Goal: Task Accomplishment & Management: Use online tool/utility

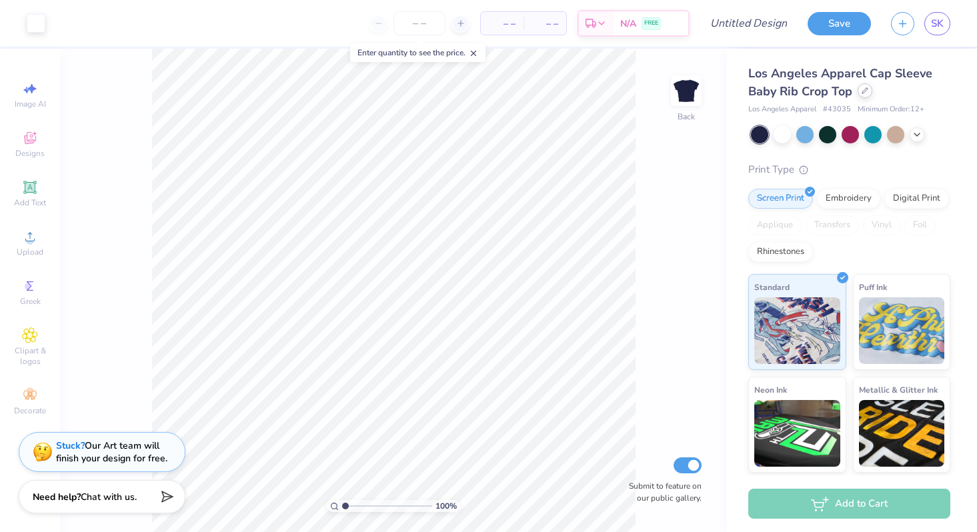
click at [863, 95] on div at bounding box center [864, 90] width 15 height 15
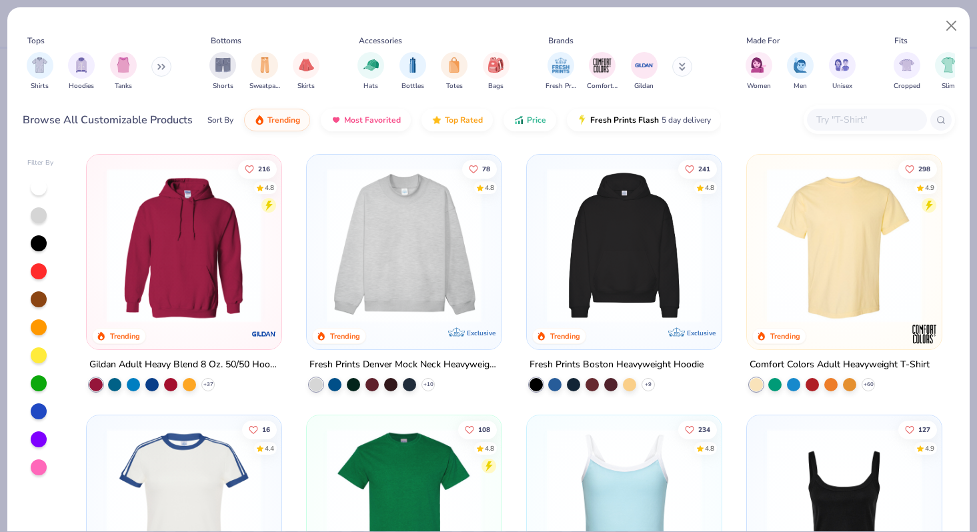
click at [864, 479] on img at bounding box center [844, 506] width 168 height 155
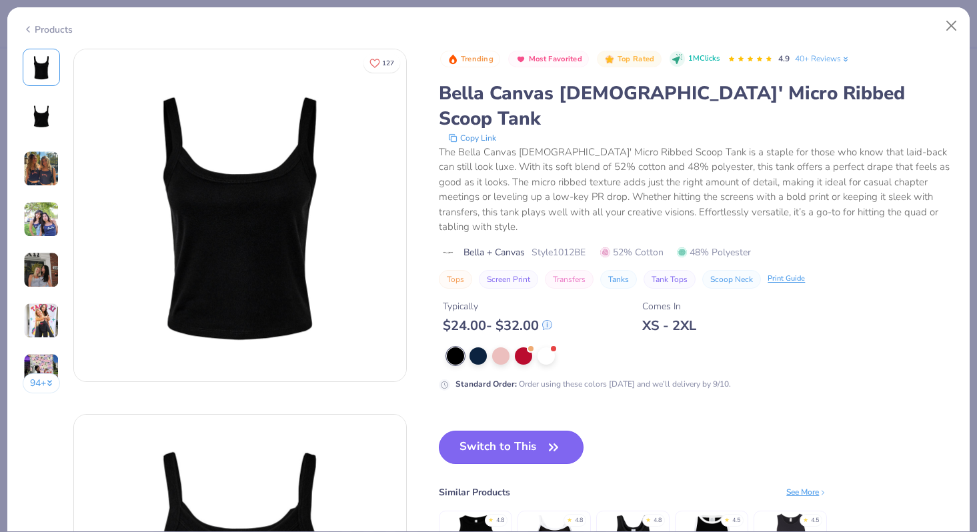
click at [529, 431] on button "Switch to This" at bounding box center [511, 447] width 145 height 33
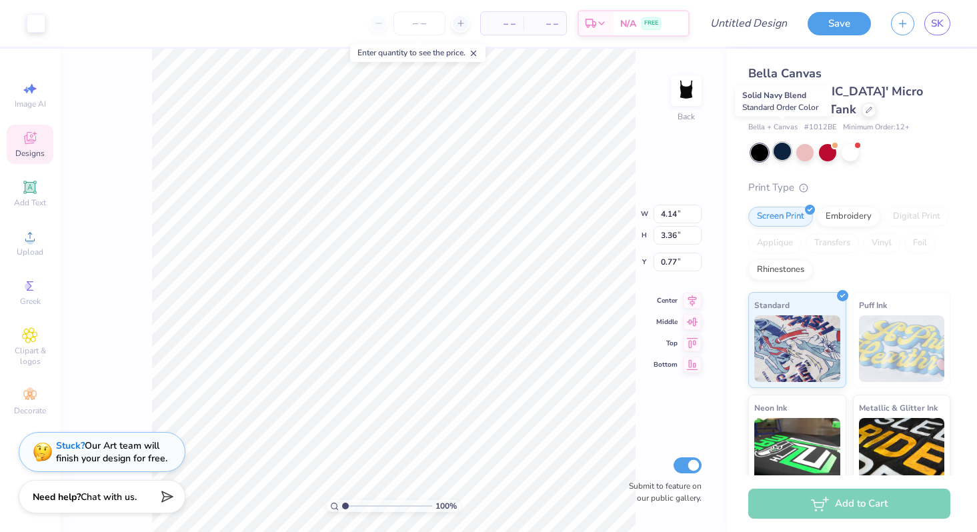
click at [781, 143] on div at bounding box center [781, 151] width 17 height 17
click at [578, 230] on div "100 % Back W 4.14 4.14 " H 3.36 3.36 " Y 0.77 0.77 " Center Middle Top Bottom S…" at bounding box center [393, 290] width 667 height 483
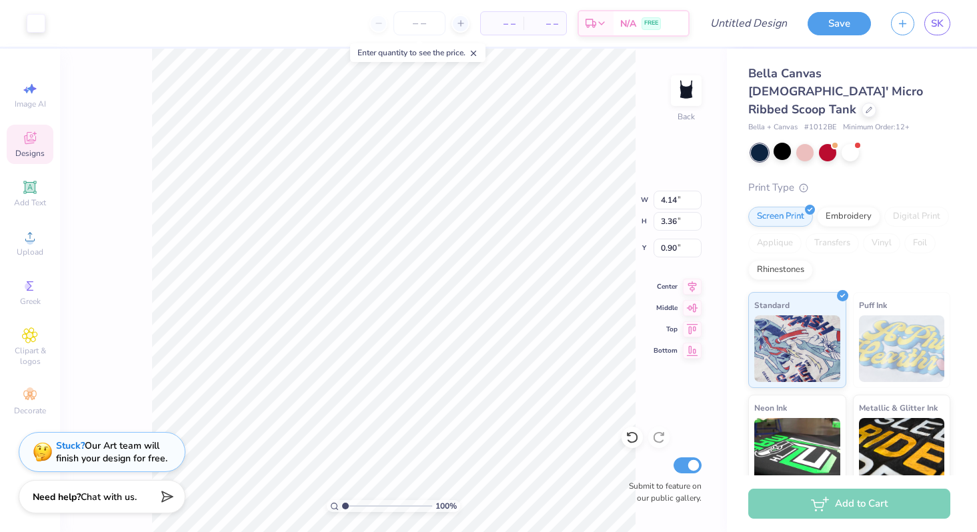
type input "0.90"
type input "3.86"
type input "2.50"
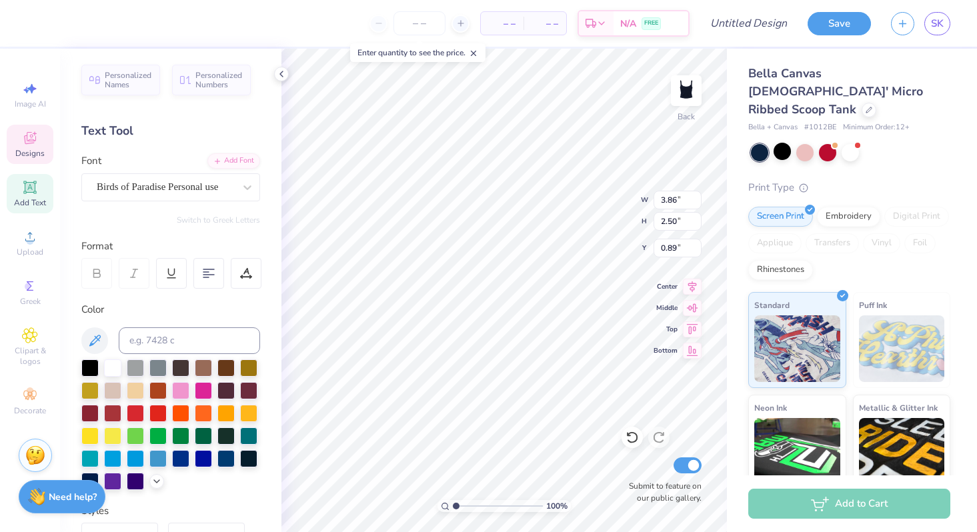
type textarea "JMU"
type input "2.38"
type input "1.97"
type input "2.28"
type textarea "D"
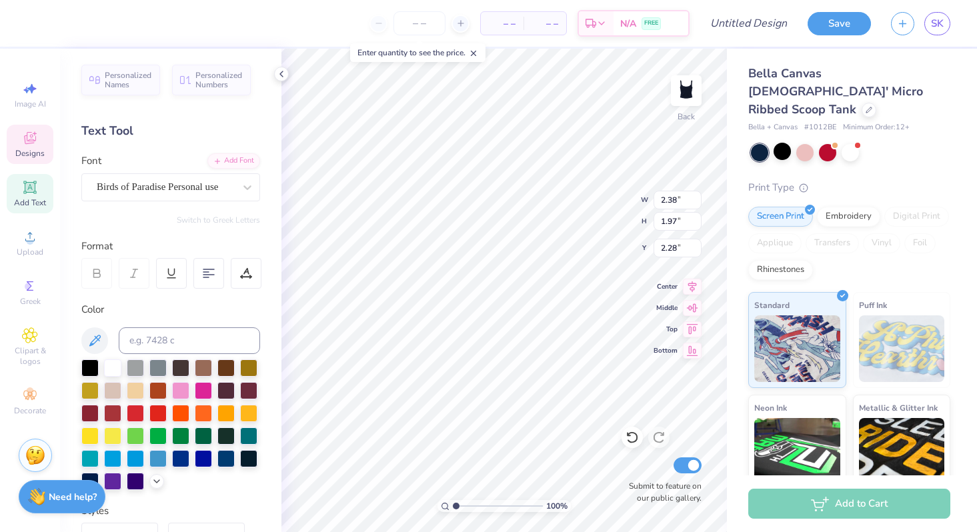
type textarea "Dance"
type textarea "jmu"
type textarea "dance"
click at [22, 146] on div "Designs" at bounding box center [30, 144] width 47 height 39
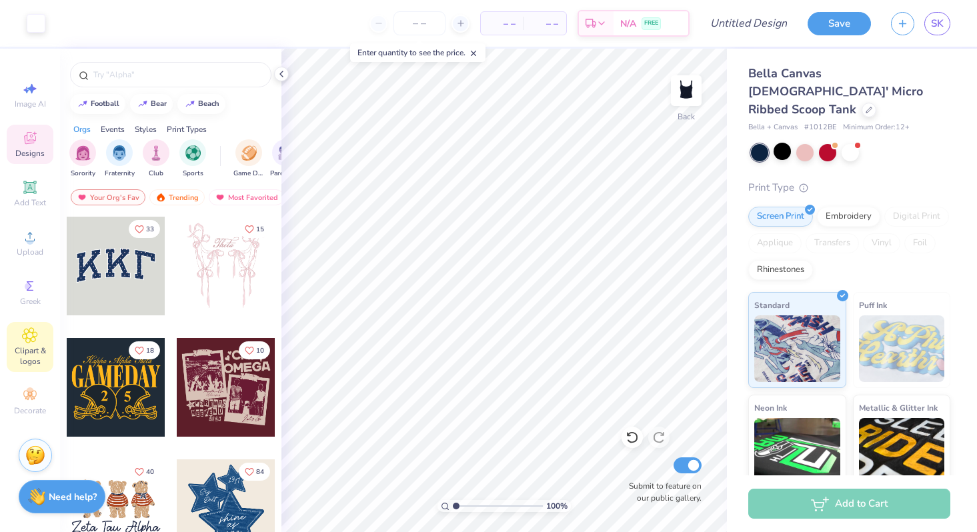
click at [31, 356] on span "Clipart & logos" at bounding box center [30, 355] width 47 height 21
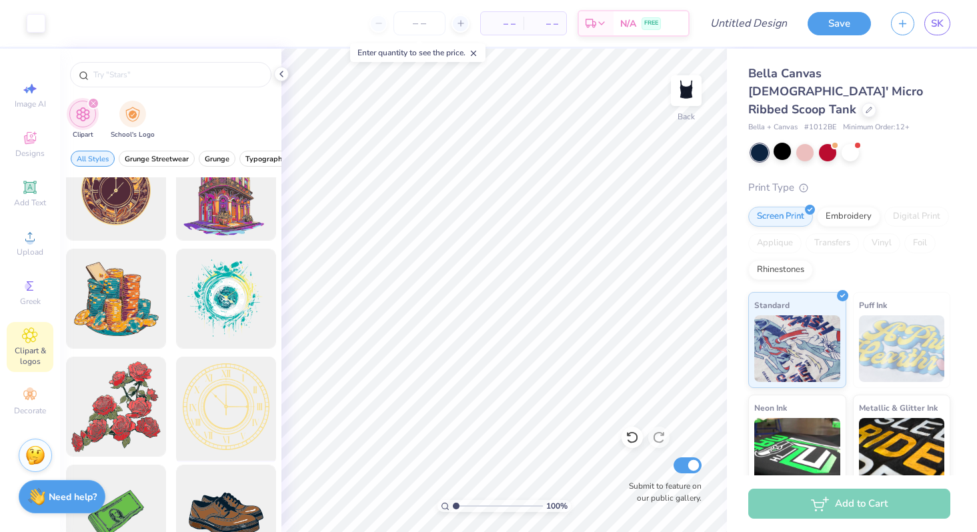
scroll to position [0, 0]
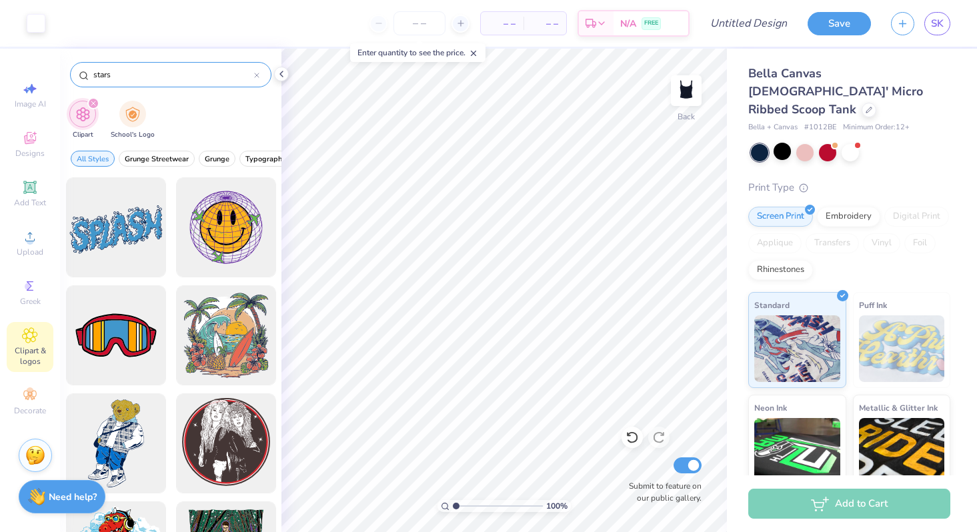
type input "stars"
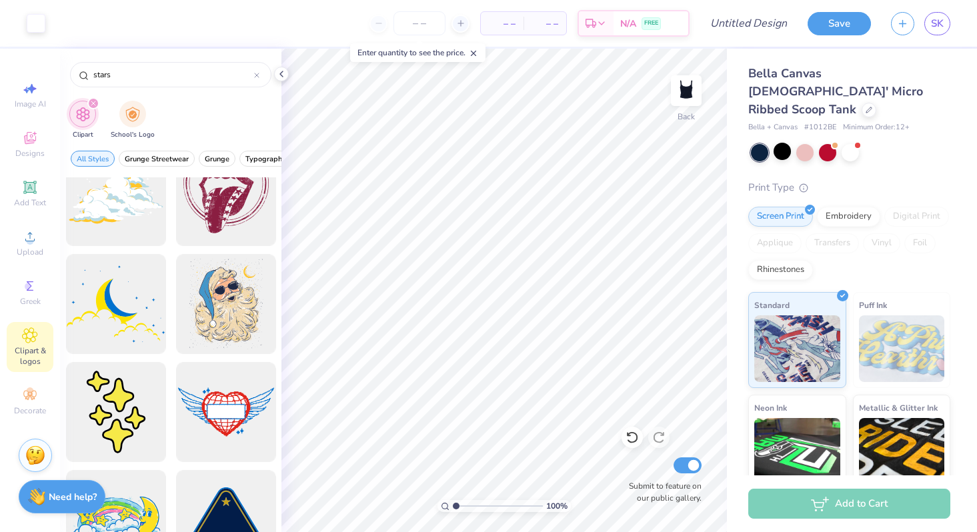
scroll to position [2732, 0]
click at [258, 79] on div at bounding box center [256, 75] width 5 height 12
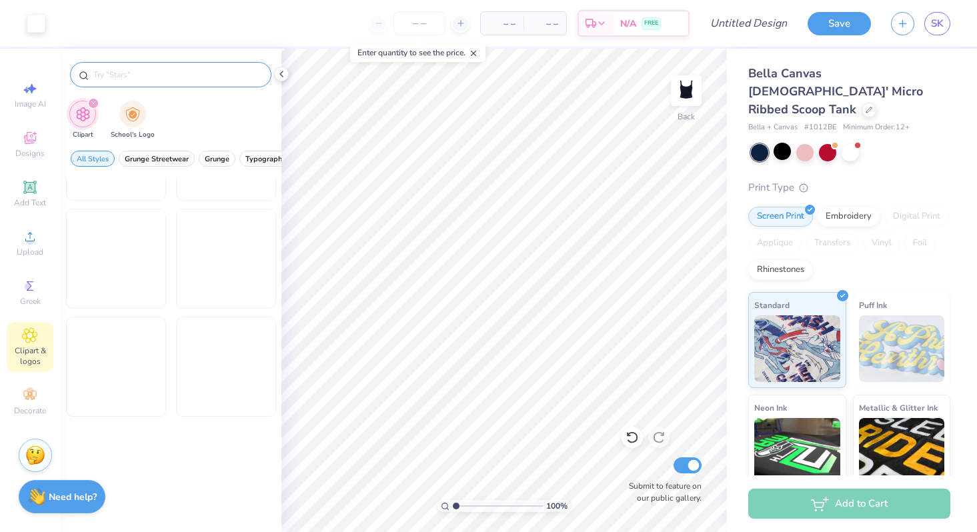
scroll to position [1373, 0]
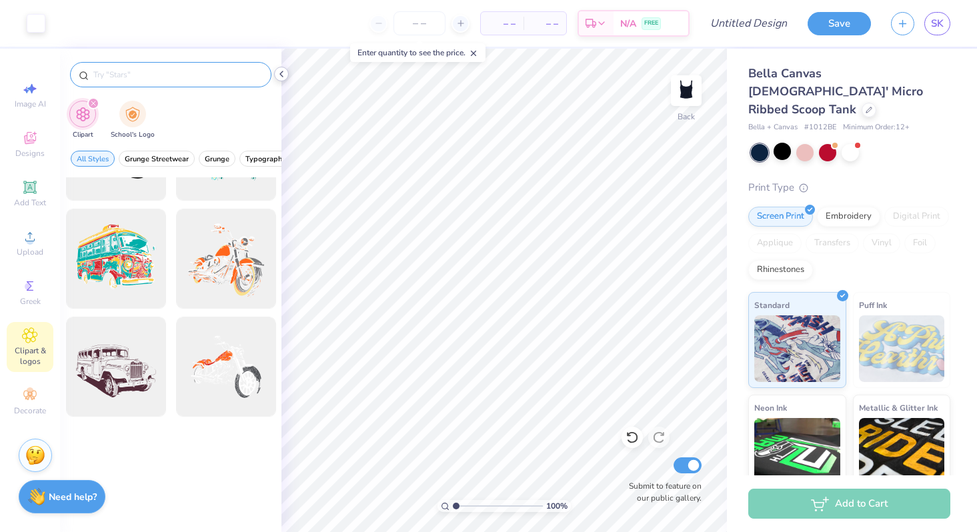
click at [283, 75] on icon at bounding box center [281, 74] width 11 height 11
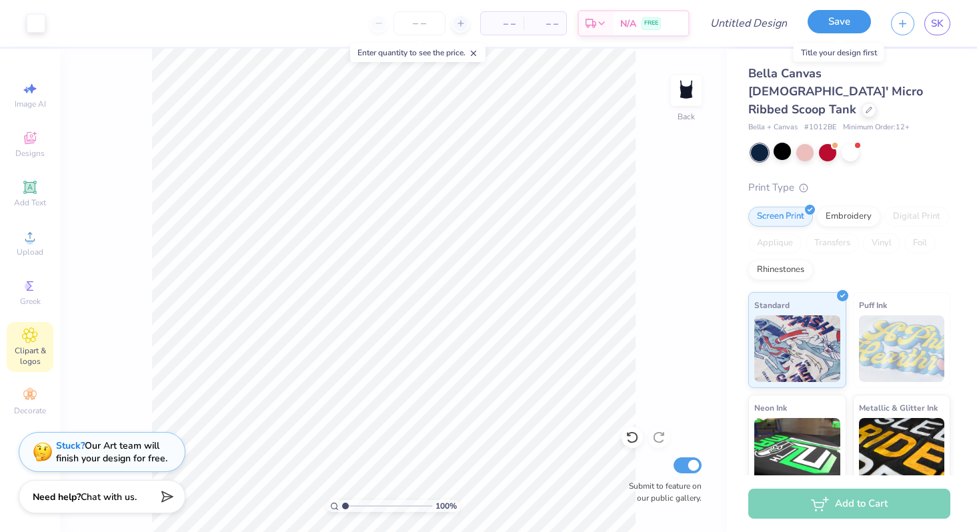
click at [835, 19] on button "Save" at bounding box center [838, 21] width 63 height 23
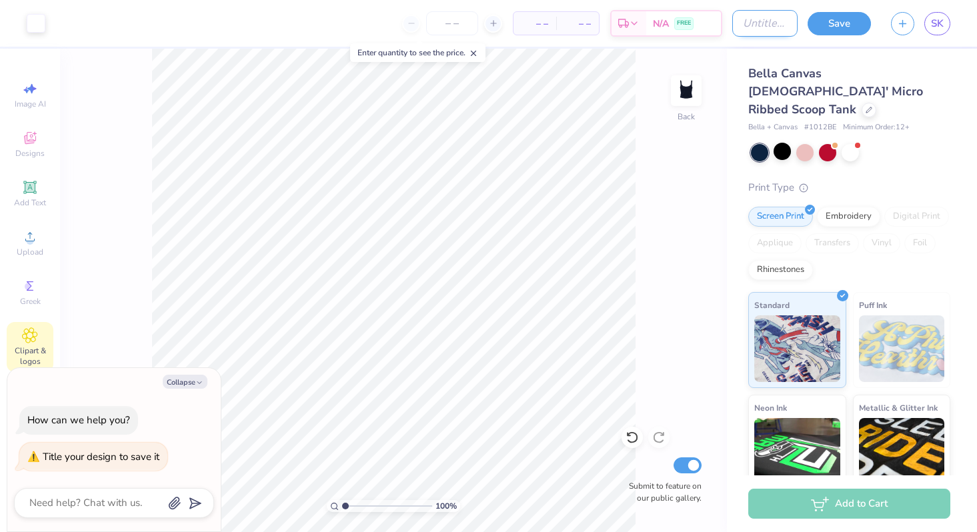
type textarea "x"
click at [734, 26] on input "Design Title" at bounding box center [764, 23] width 65 height 27
type input "t"
type textarea "x"
type input "ta"
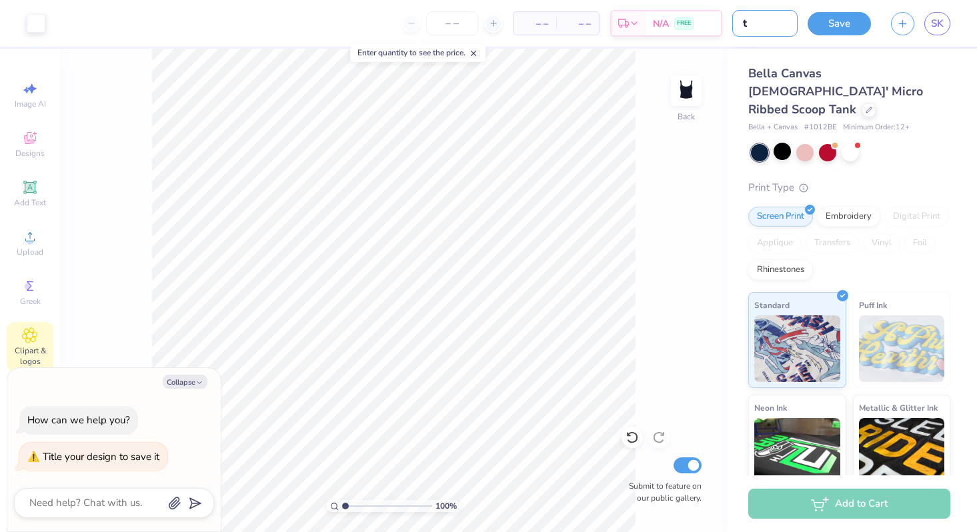
type textarea "x"
type input "tan"
type textarea "x"
type input "tank"
type textarea "x"
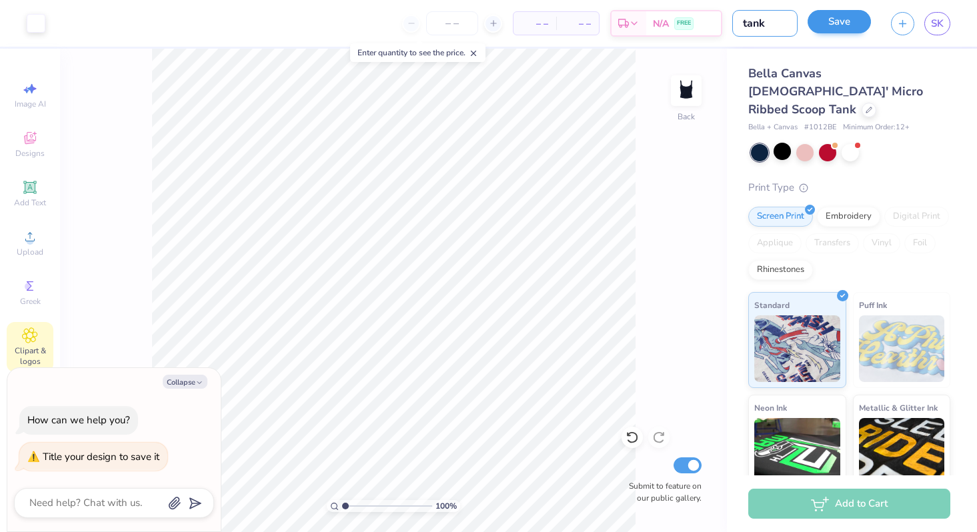
type input "tank"
click at [852, 27] on button "Save" at bounding box center [838, 21] width 63 height 23
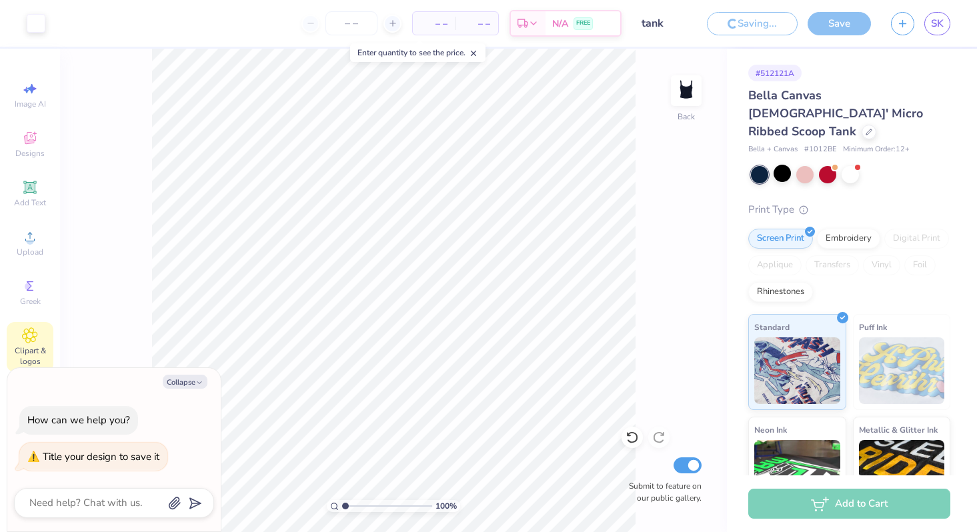
type textarea "x"
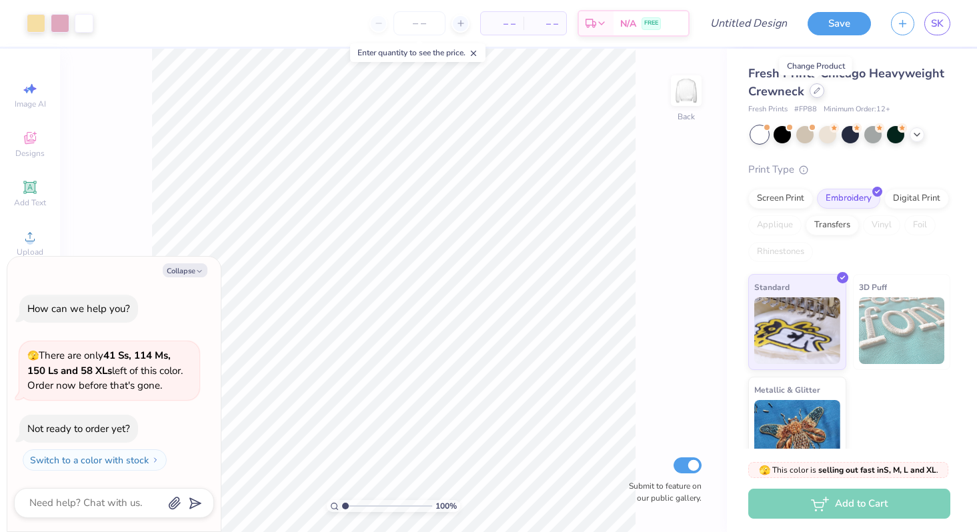
click at [813, 91] on icon at bounding box center [816, 90] width 7 height 7
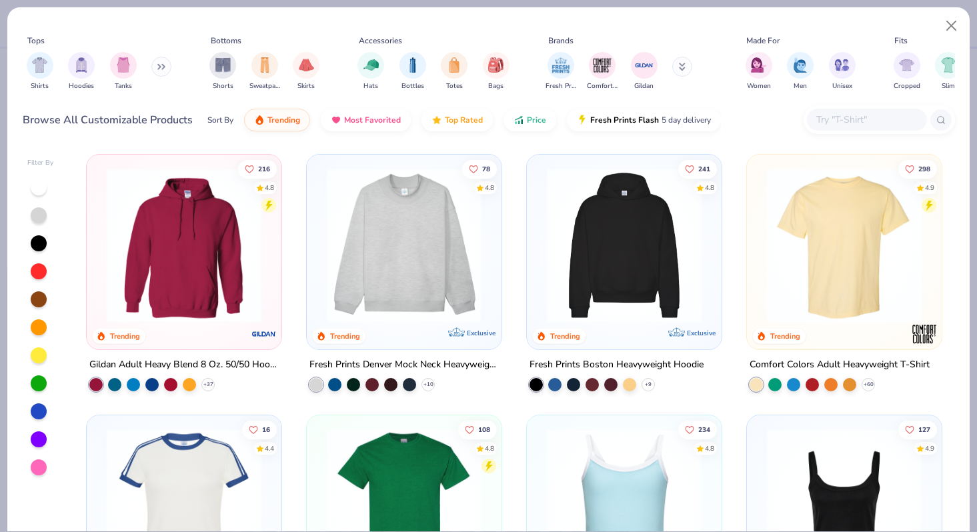
click at [865, 431] on img at bounding box center [844, 506] width 168 height 155
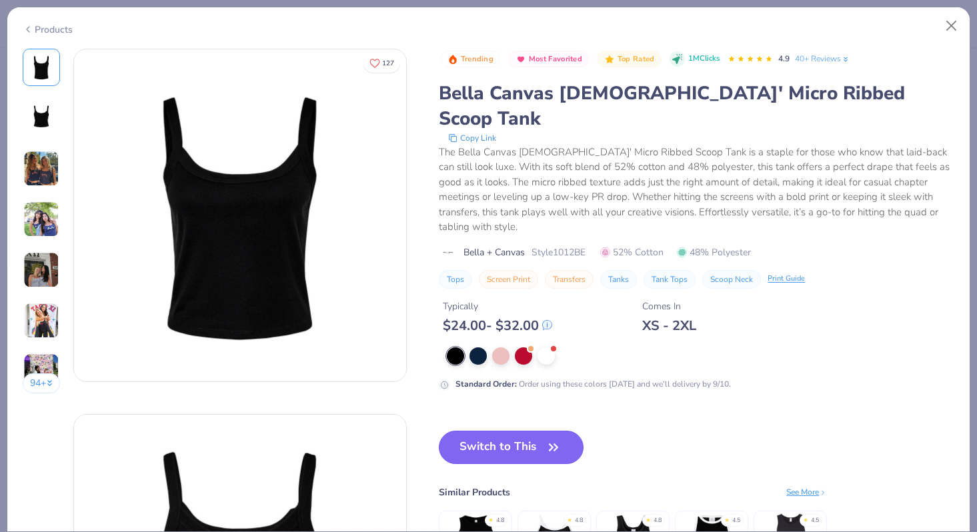
click at [506, 431] on button "Switch to This" at bounding box center [511, 447] width 145 height 33
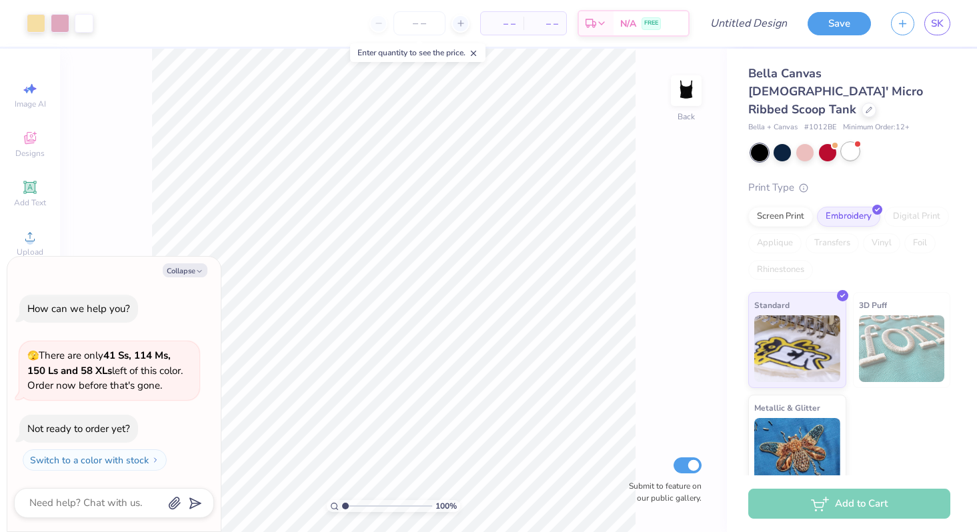
click at [851, 143] on div at bounding box center [849, 151] width 17 height 17
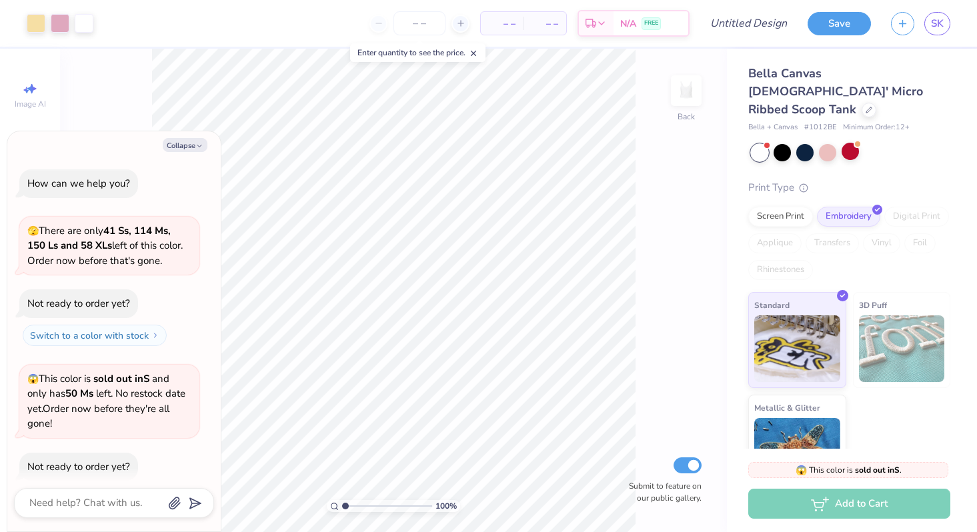
scroll to position [63, 0]
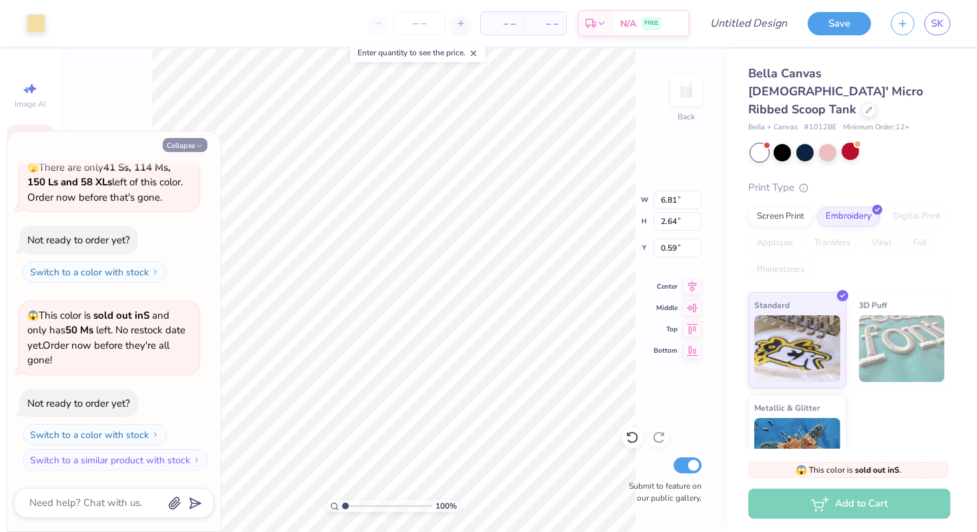
click at [202, 149] on icon "button" at bounding box center [199, 146] width 8 height 8
type textarea "x"
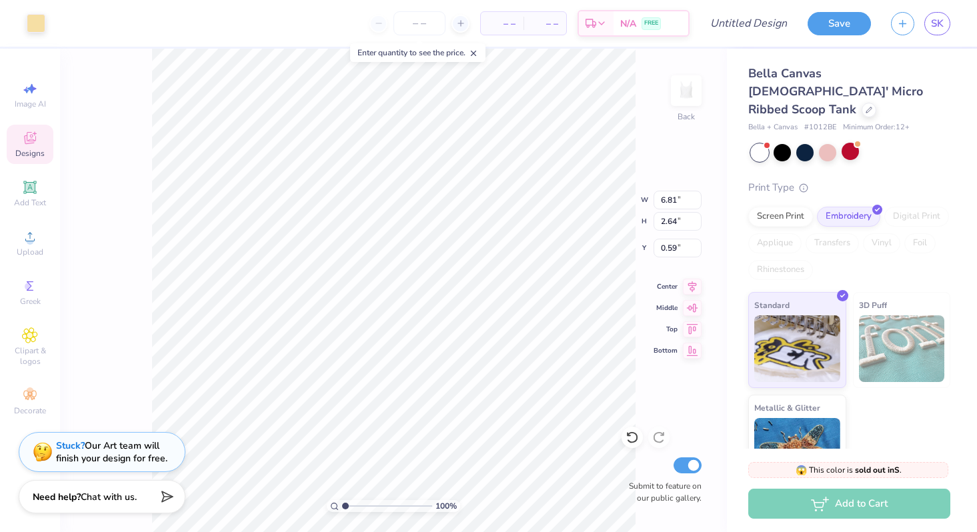
type input "0.68"
